Goal: Communication & Community: Answer question/provide support

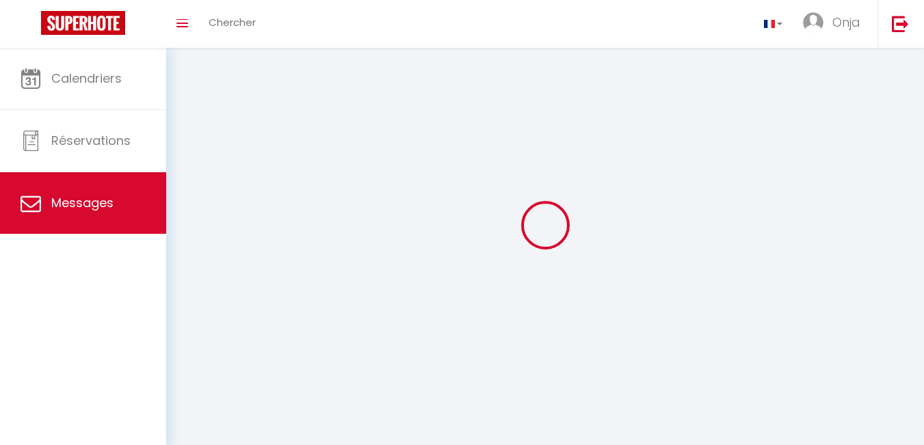
select select "message"
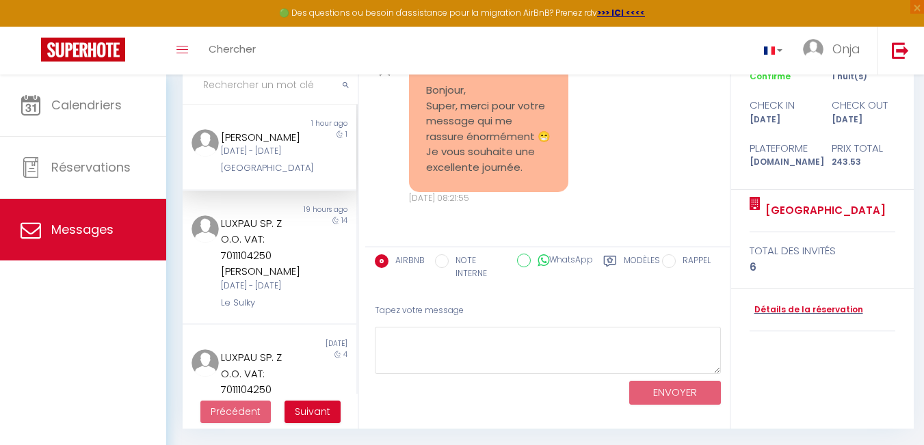
scroll to position [3144, 0]
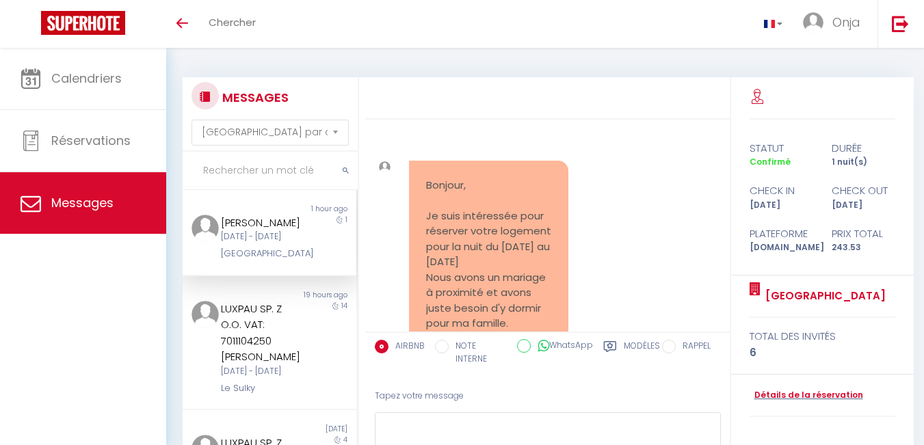
select select "message"
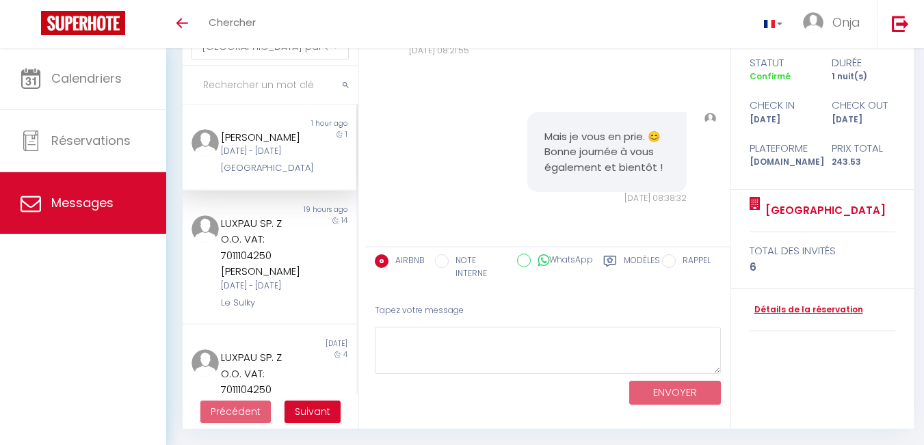
scroll to position [85, 0]
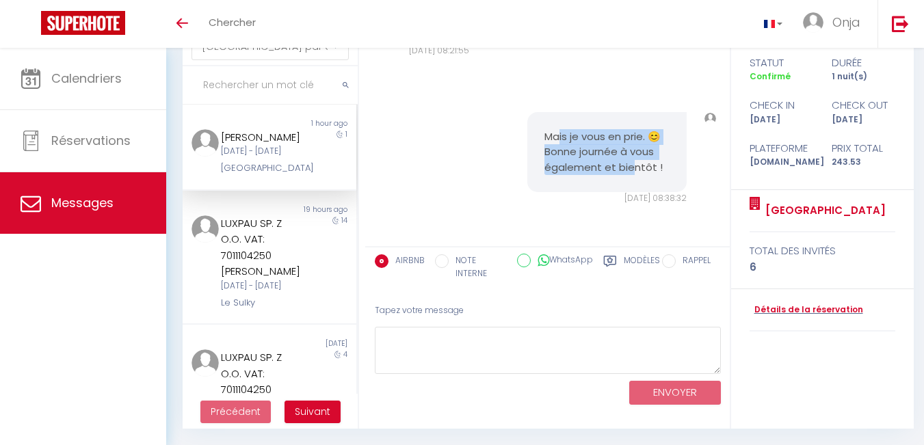
drag, startPoint x: 553, startPoint y: 142, endPoint x: 628, endPoint y: 162, distance: 77.3
click at [628, 162] on pre "Mais je vous en prie. 😊 Bonne journée à vous également et bientôt !" at bounding box center [606, 152] width 125 height 47
click at [628, 163] on pre "Mais je vous en prie. 😊 Bonne journée à vous également et bientôt !" at bounding box center [606, 152] width 125 height 47
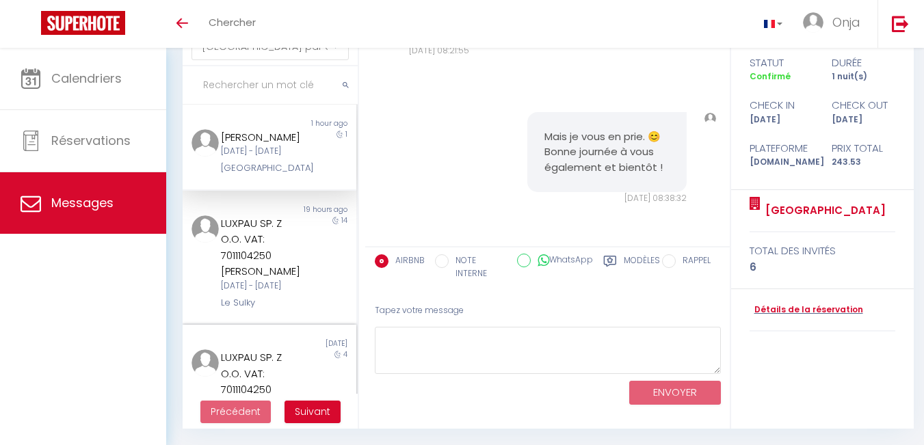
scroll to position [3291, 0]
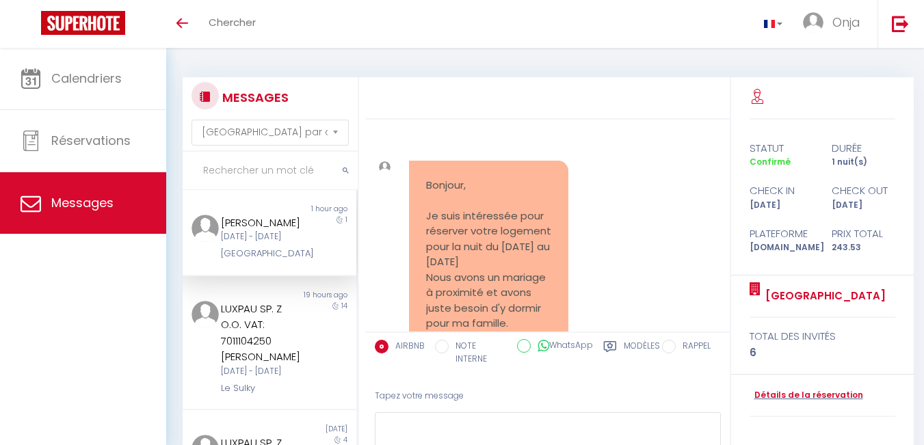
select select "message"
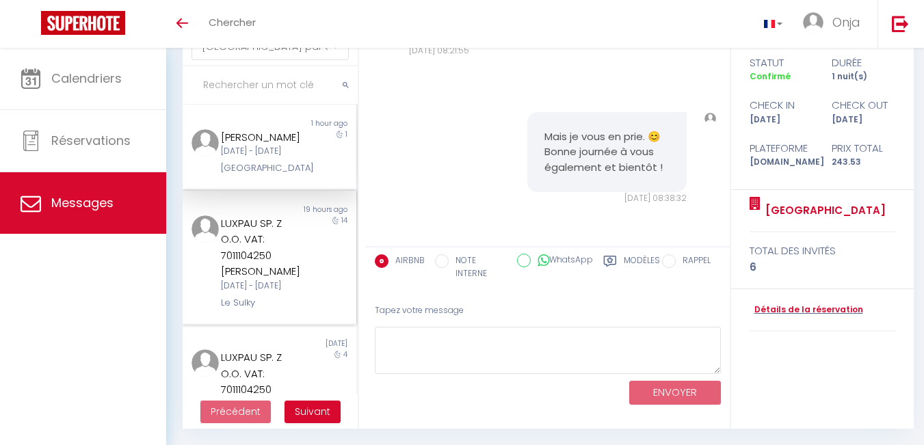
scroll to position [85, 0]
